Goal: Find specific page/section: Find specific page/section

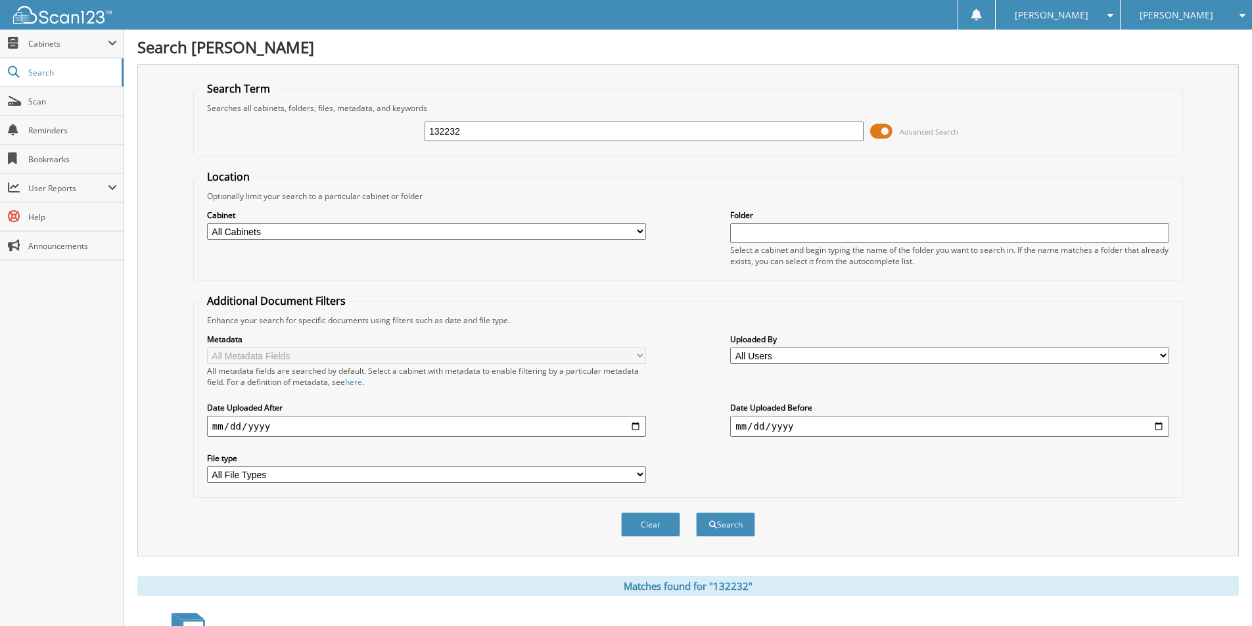
drag, startPoint x: 478, startPoint y: 128, endPoint x: 451, endPoint y: 124, distance: 27.9
click at [451, 124] on input "132232" at bounding box center [644, 132] width 439 height 20
type input "132210"
click at [696, 513] on button "Search" at bounding box center [725, 525] width 59 height 24
click at [720, 522] on button "Search" at bounding box center [725, 525] width 59 height 24
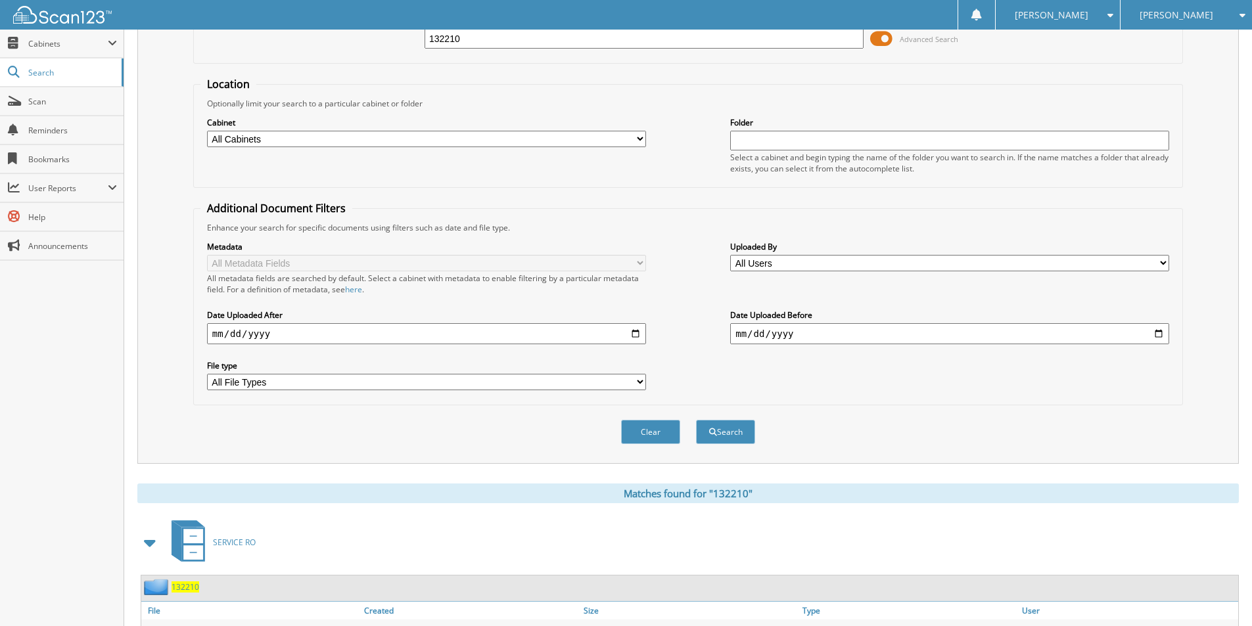
scroll to position [160, 0]
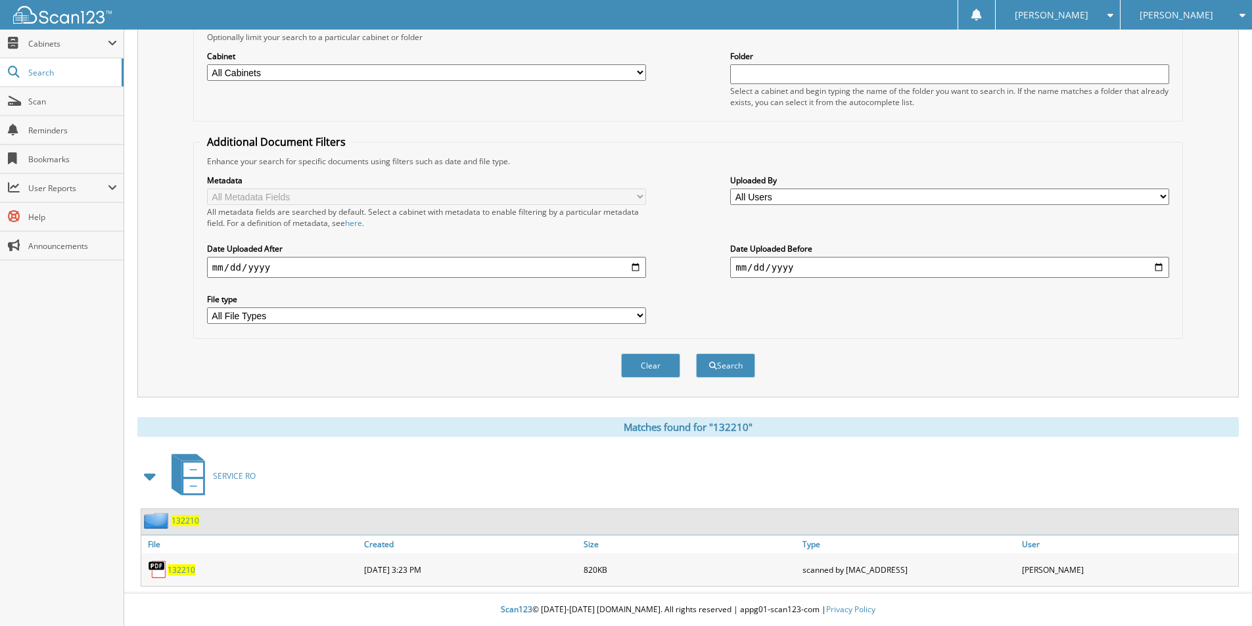
click at [189, 570] on span "132210" at bounding box center [182, 569] width 28 height 11
